Goal: Information Seeking & Learning: Find specific fact

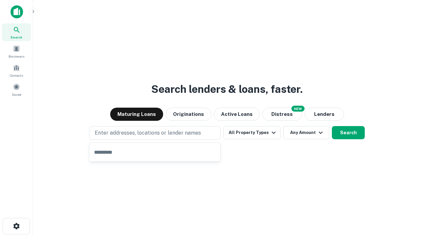
type input "**********"
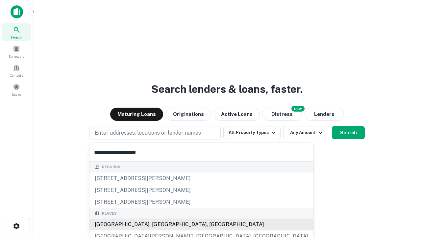
click at [157, 225] on div "[GEOGRAPHIC_DATA], [GEOGRAPHIC_DATA], [GEOGRAPHIC_DATA]" at bounding box center [202, 225] width 224 height 12
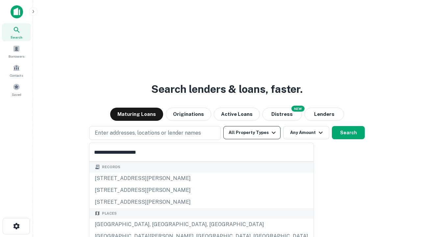
click at [252, 133] on button "All Property Types" at bounding box center [252, 132] width 57 height 13
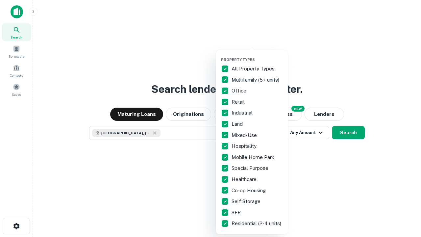
click at [257, 55] on button "button" at bounding box center [257, 55] width 72 height 0
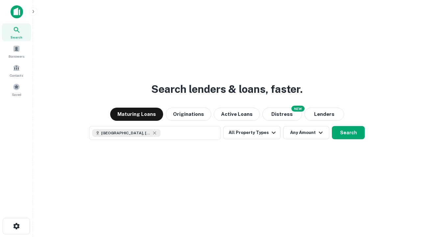
scroll to position [11, 0]
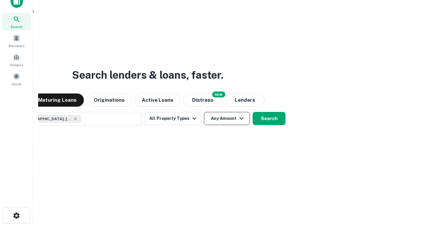
click at [204, 112] on button "Any Amount" at bounding box center [227, 118] width 46 height 13
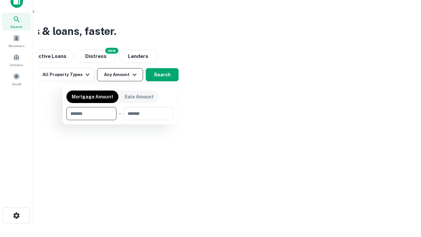
type input "*******"
click at [120, 120] on button "button" at bounding box center [119, 120] width 107 height 0
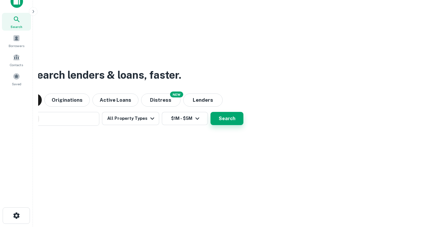
click at [211, 112] on button "Search" at bounding box center [227, 118] width 33 height 13
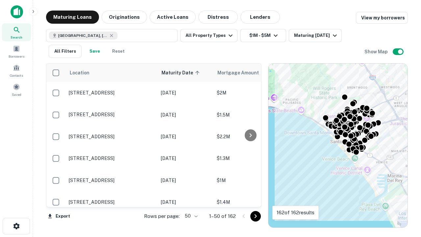
click at [190, 216] on body "Search Borrowers Contacts Saved Maturing Loans Originations Active Loans Distre…" at bounding box center [210, 118] width 421 height 237
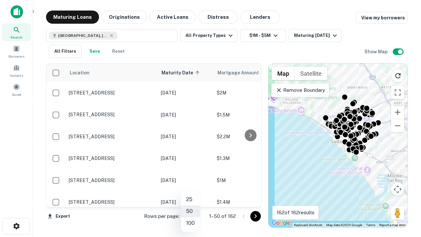
click at [191, 199] on li "25" at bounding box center [190, 200] width 19 height 12
